Goal: Information Seeking & Learning: Learn about a topic

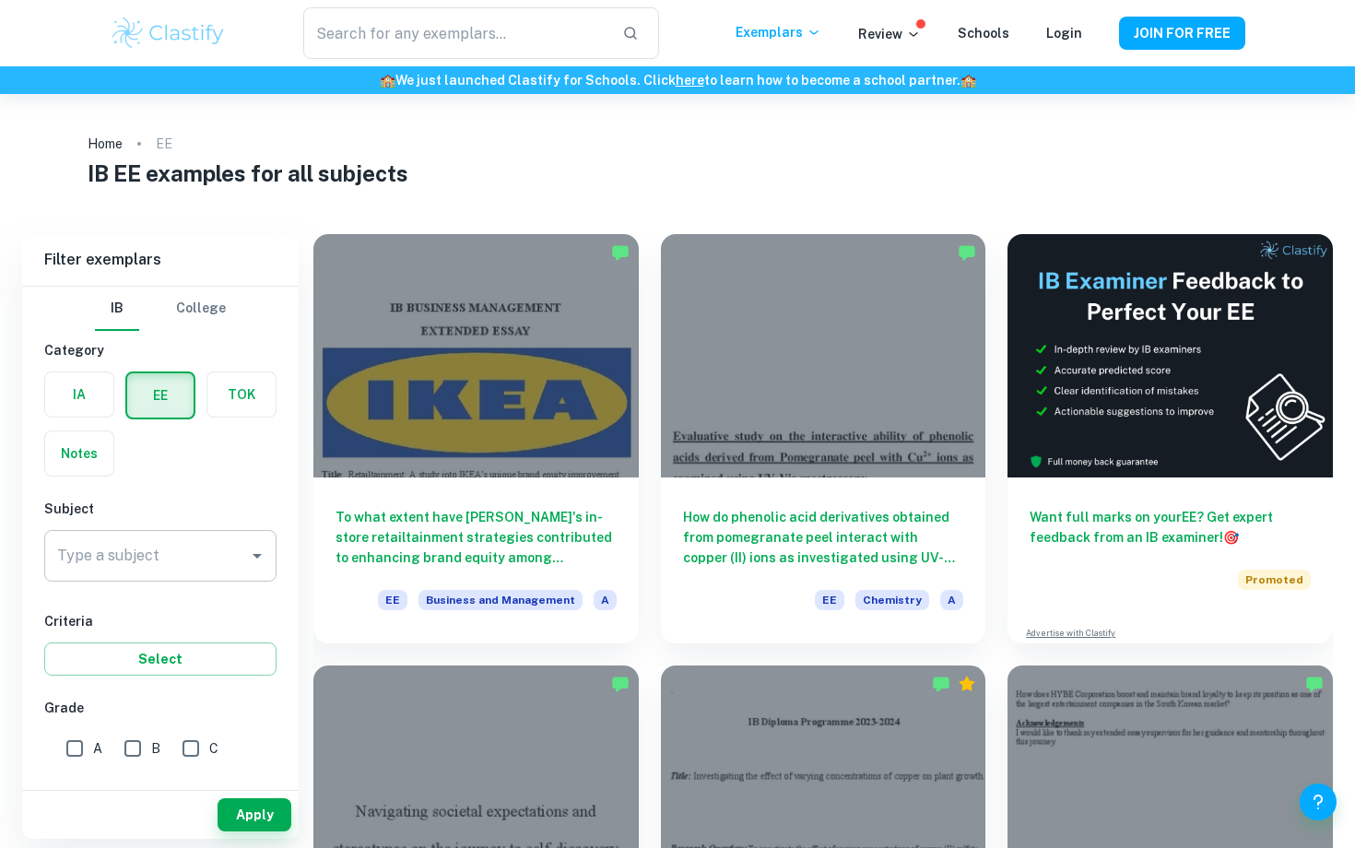
click at [251, 557] on icon "Open" at bounding box center [257, 556] width 22 height 22
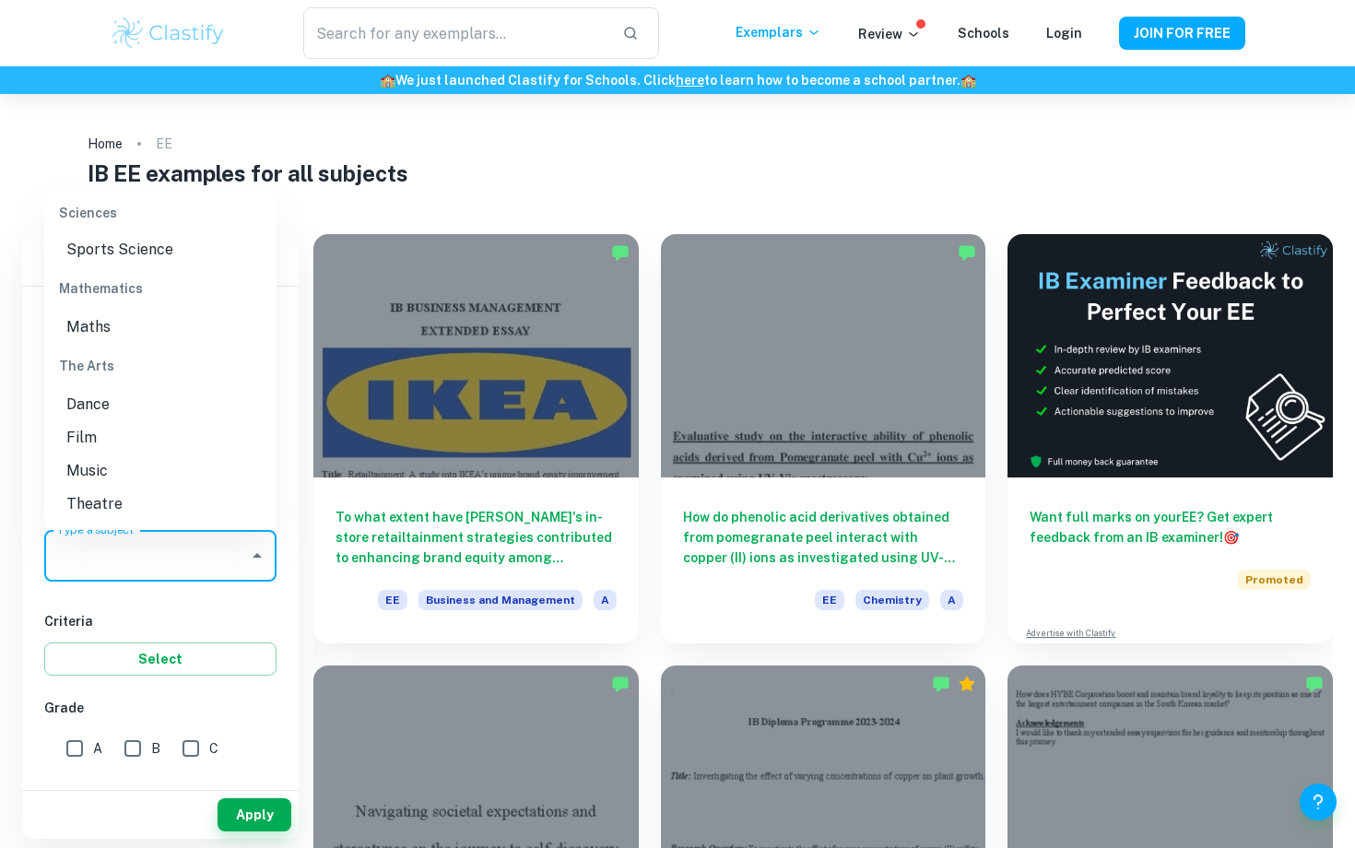
scroll to position [2297, 0]
click at [112, 469] on li "Theatre" at bounding box center [160, 471] width 232 height 33
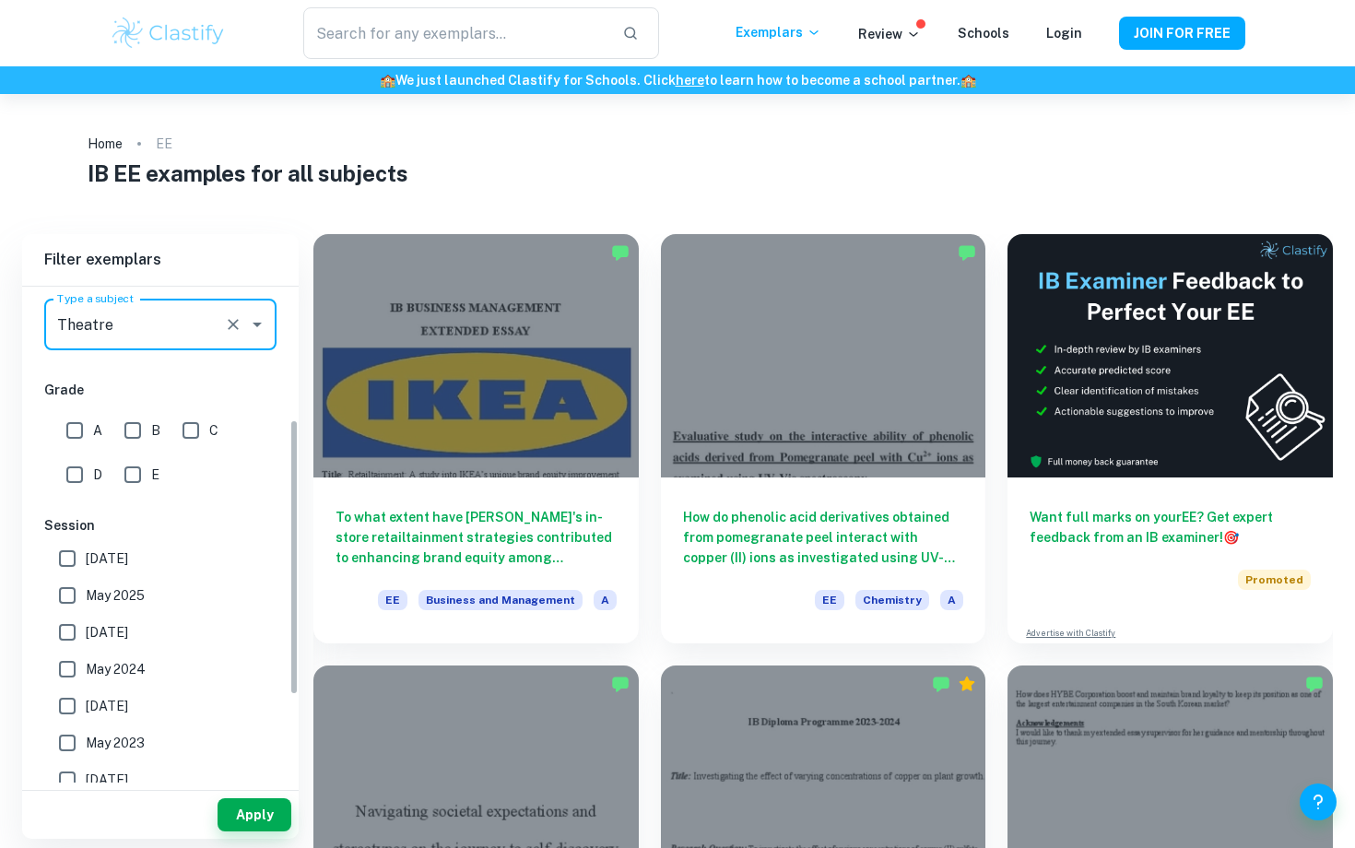
scroll to position [241, 0]
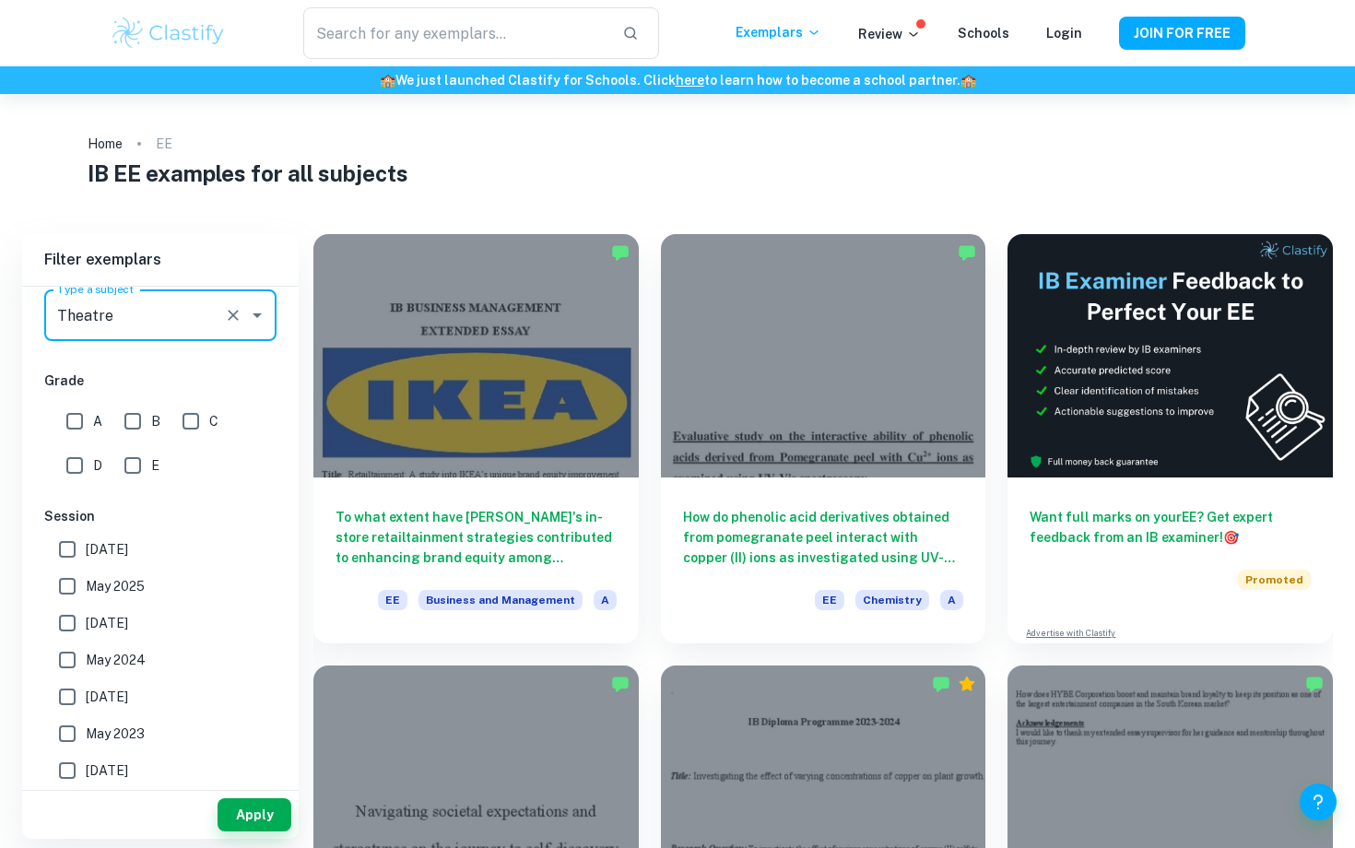
click at [76, 419] on input "A" at bounding box center [74, 421] width 37 height 37
checkbox input "true"
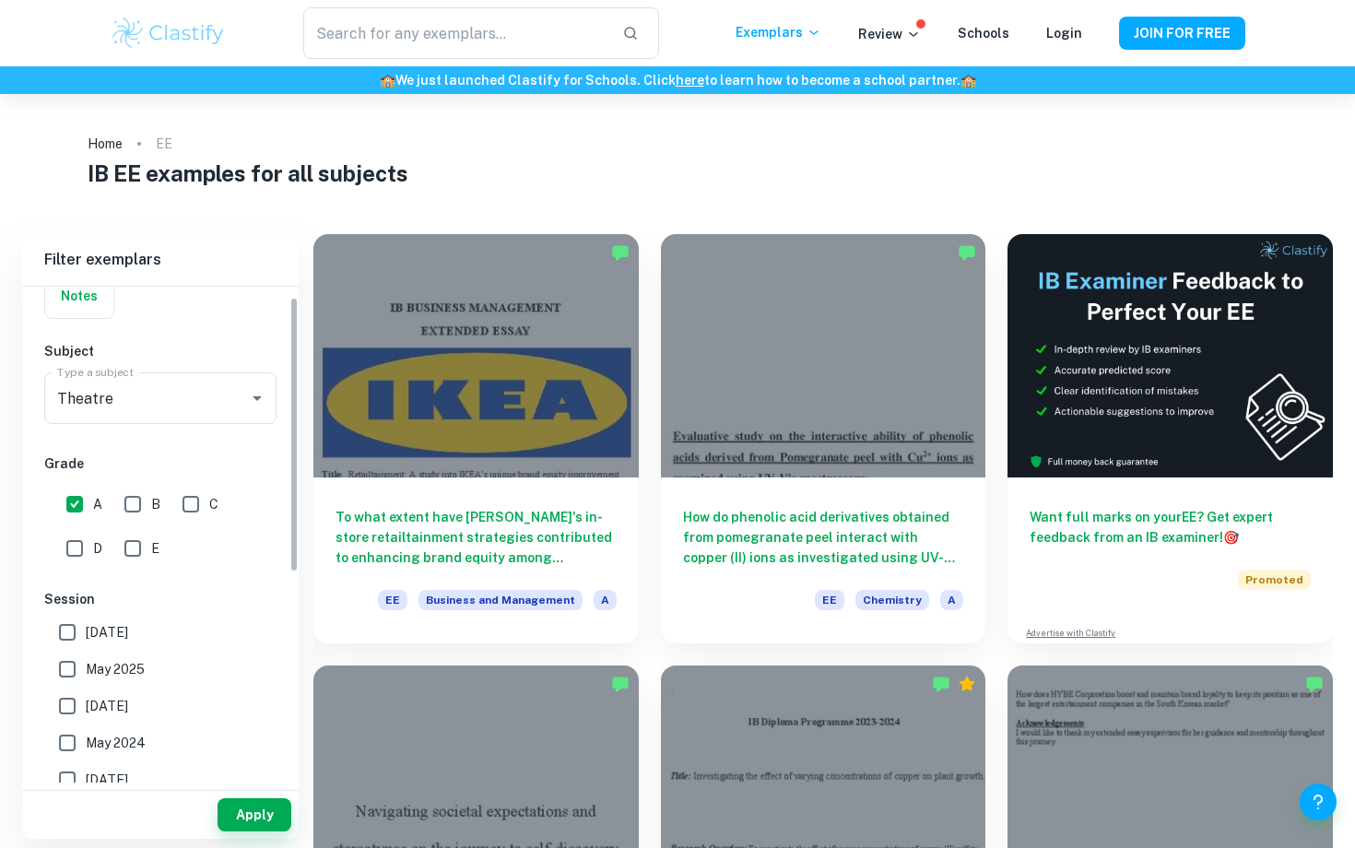
scroll to position [0, 0]
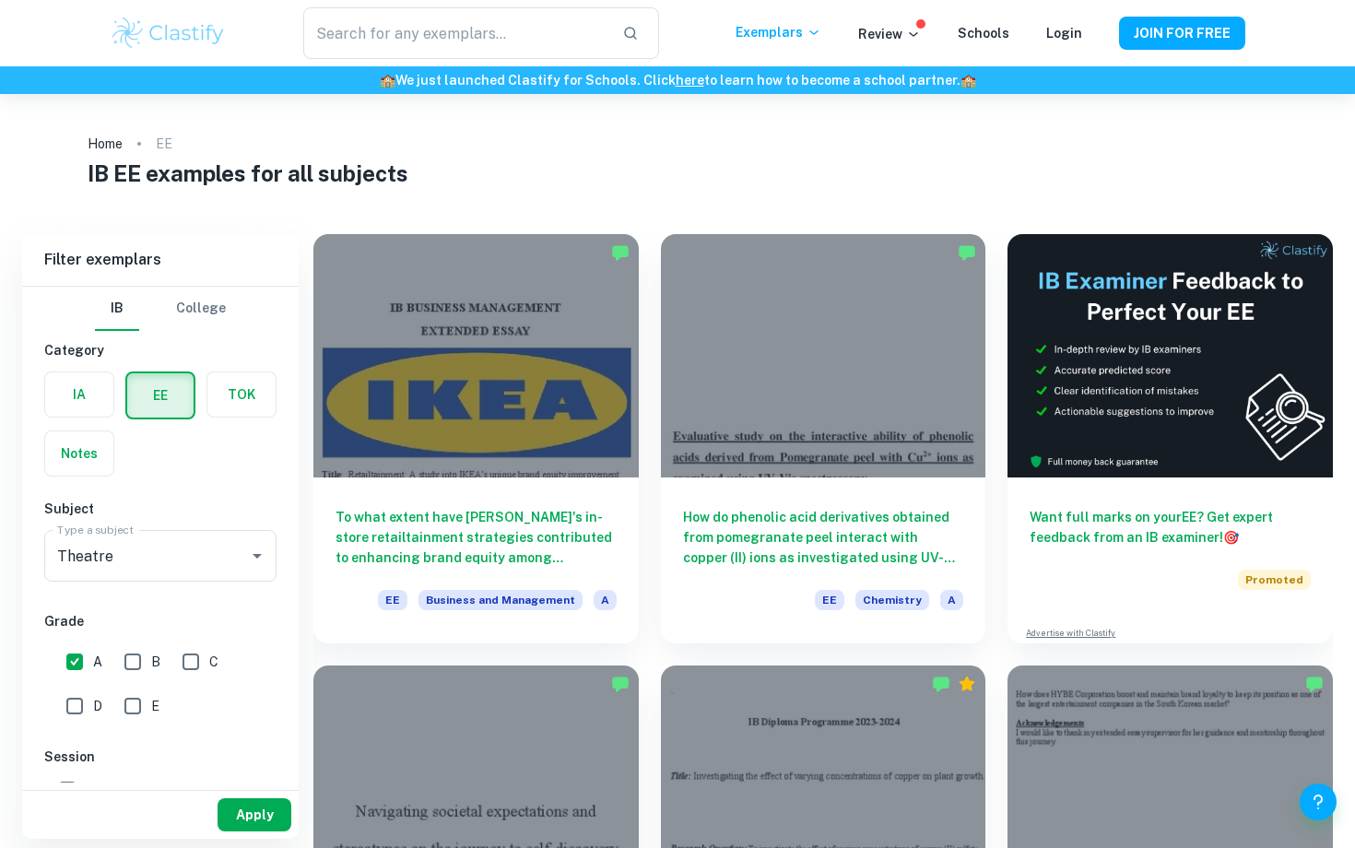
click at [253, 814] on button "Apply" at bounding box center [254, 814] width 74 height 33
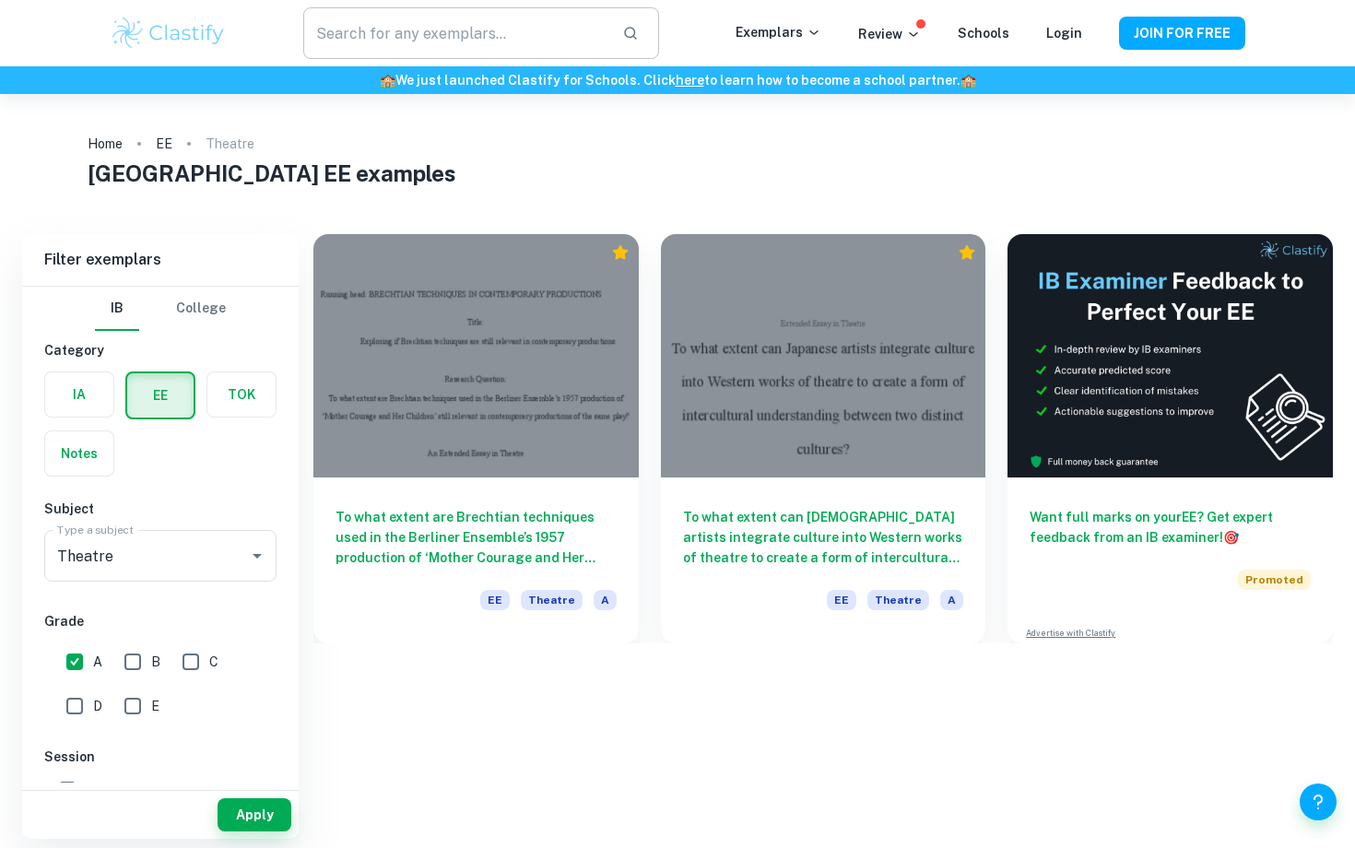
click at [400, 32] on input "text" at bounding box center [455, 33] width 304 height 52
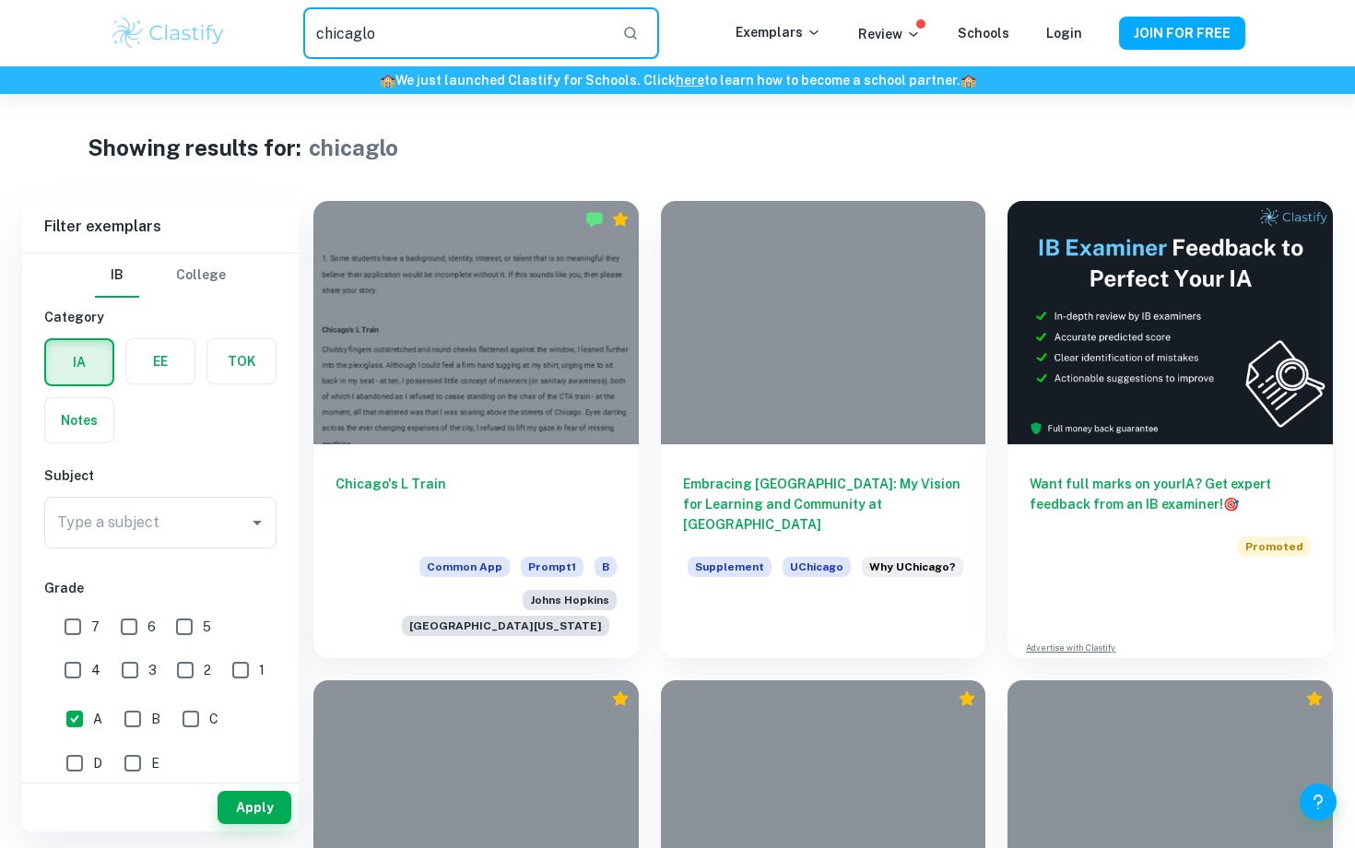
click at [407, 32] on input "chicaglo" at bounding box center [455, 33] width 304 height 52
type input "[GEOGRAPHIC_DATA]"
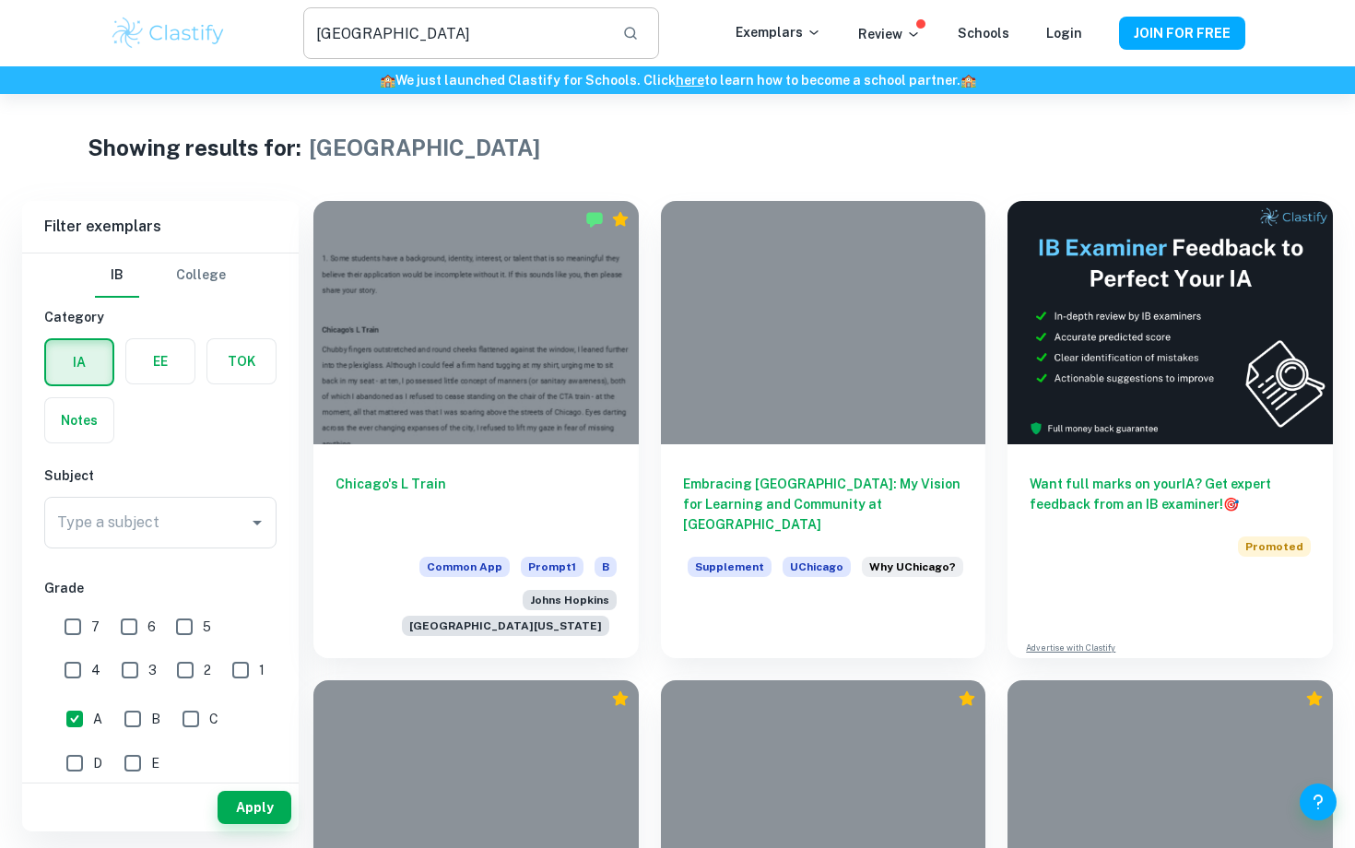
click at [440, 31] on input "[GEOGRAPHIC_DATA]" at bounding box center [455, 33] width 304 height 52
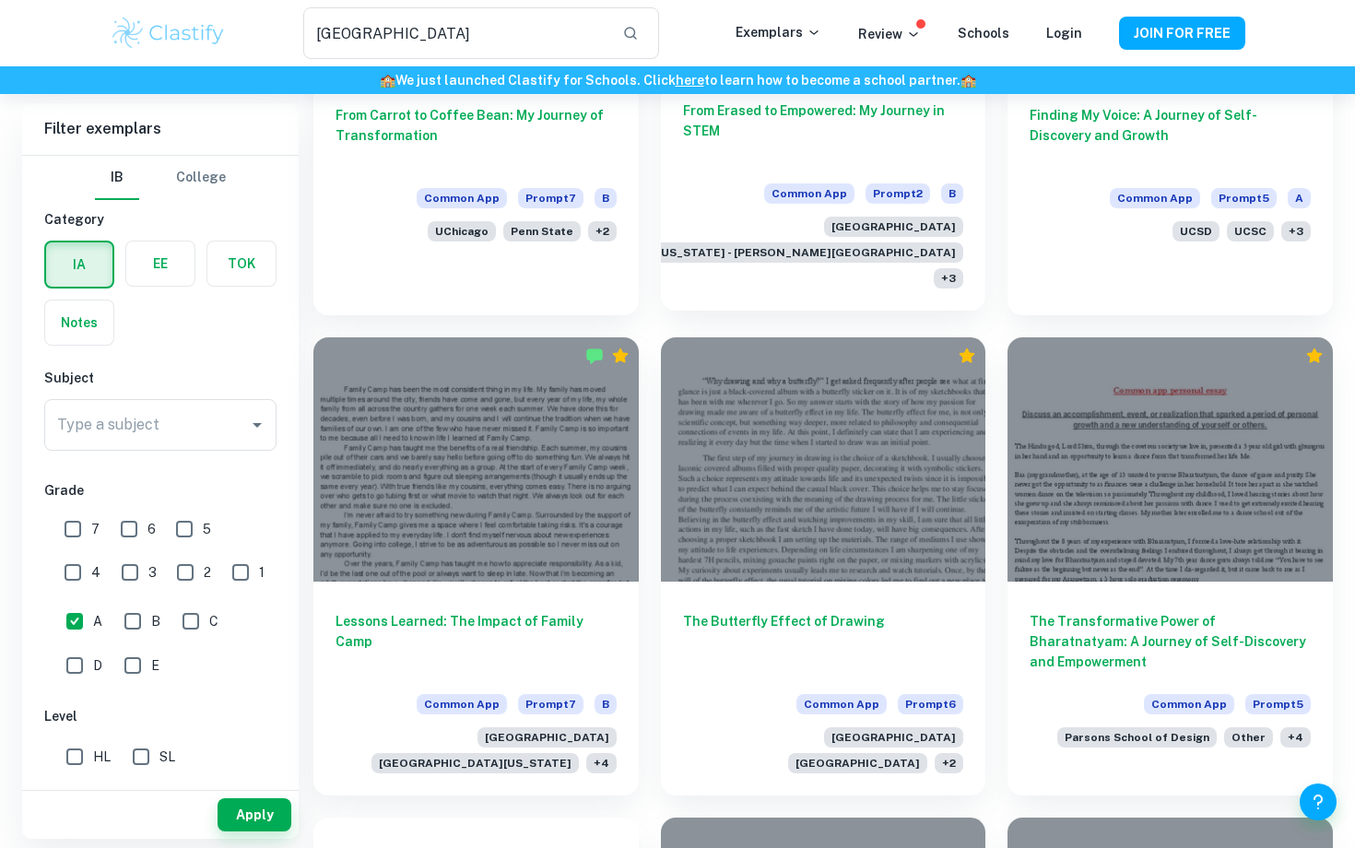
scroll to position [2237, 0]
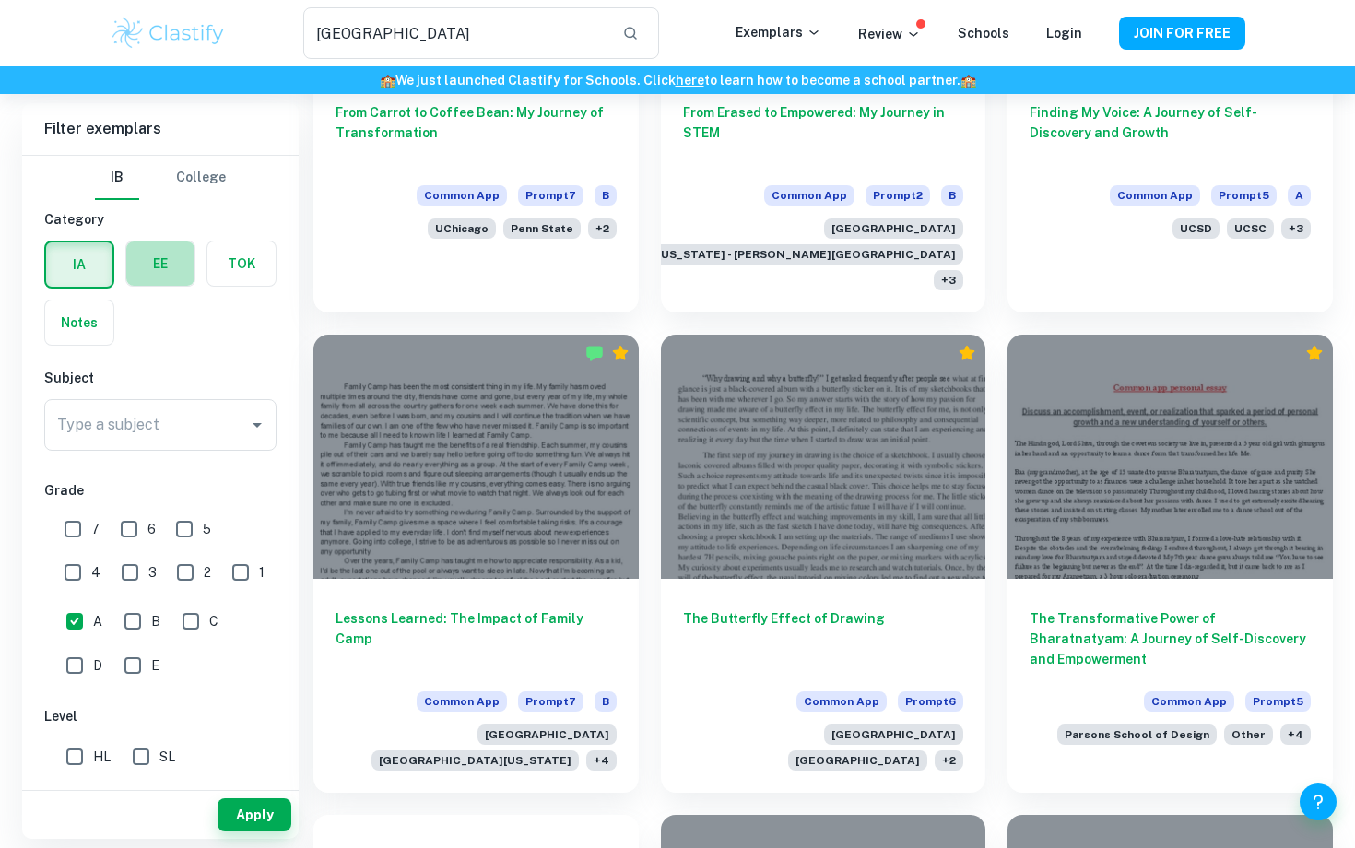
click at [167, 267] on label "button" at bounding box center [160, 263] width 68 height 44
click at [0, 0] on input "radio" at bounding box center [0, 0] width 0 height 0
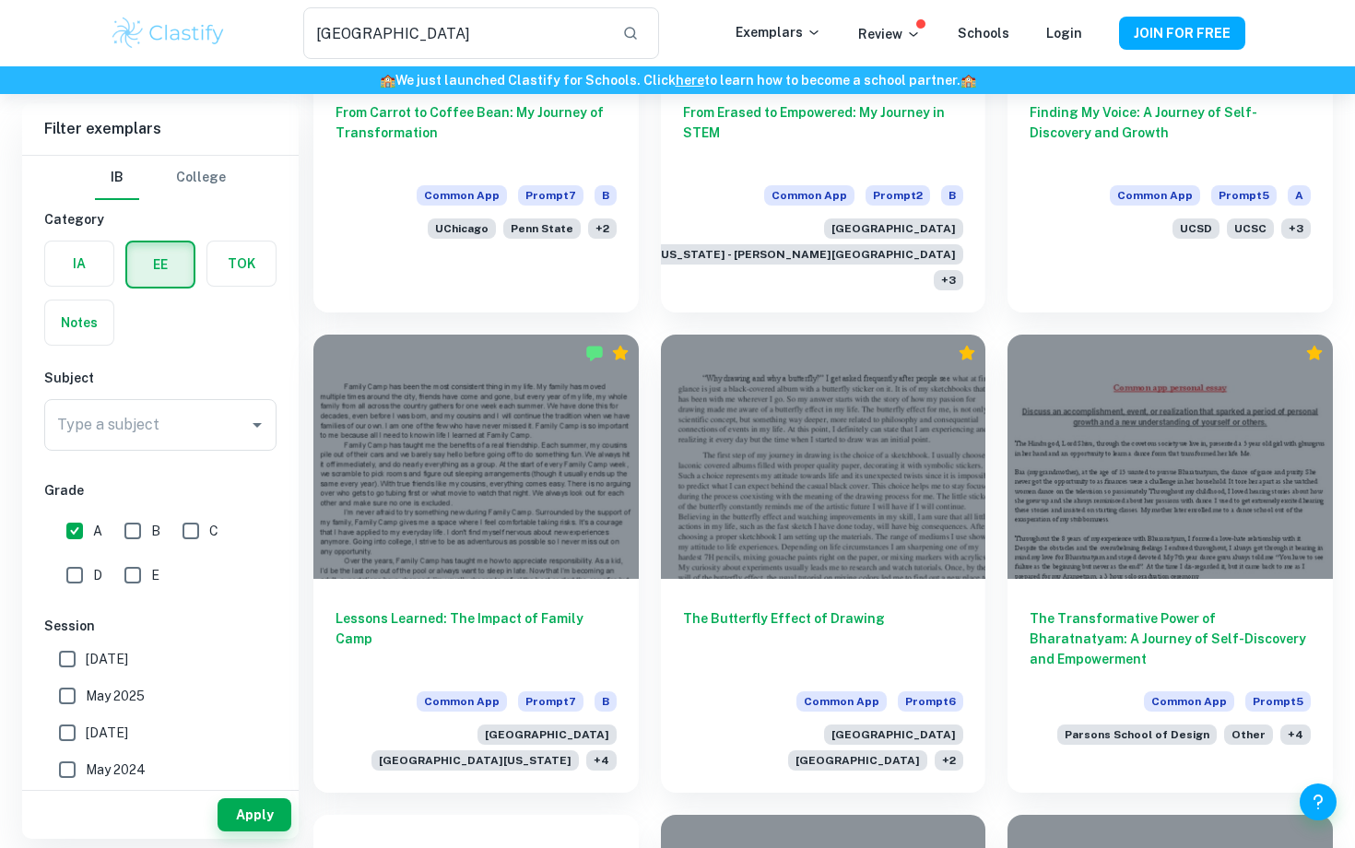
click at [81, 528] on input "A" at bounding box center [74, 530] width 37 height 37
checkbox input "false"
click at [248, 817] on button "Apply" at bounding box center [254, 814] width 74 height 33
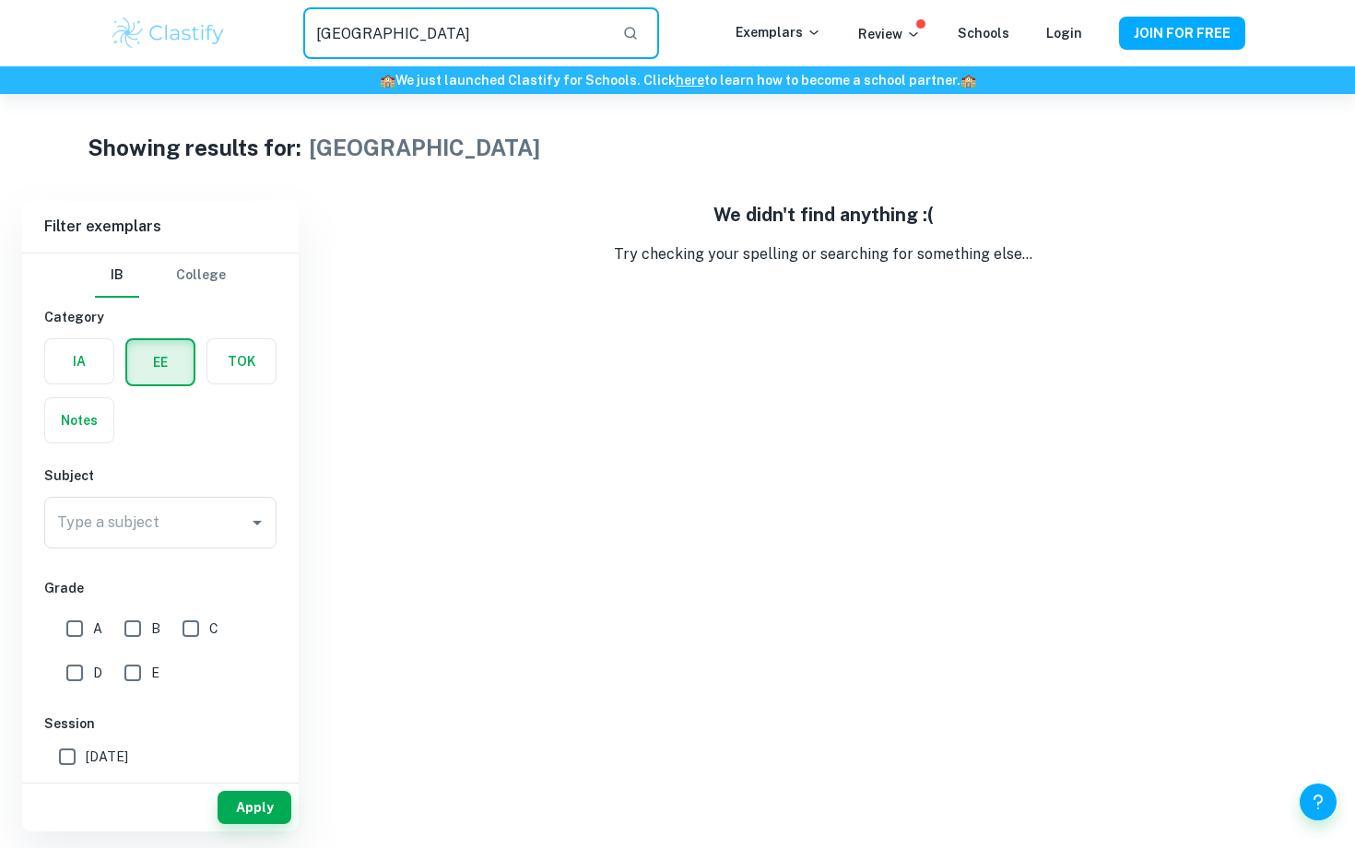
click at [405, 22] on input "[GEOGRAPHIC_DATA]" at bounding box center [455, 33] width 304 height 52
